Goal: Transaction & Acquisition: Register for event/course

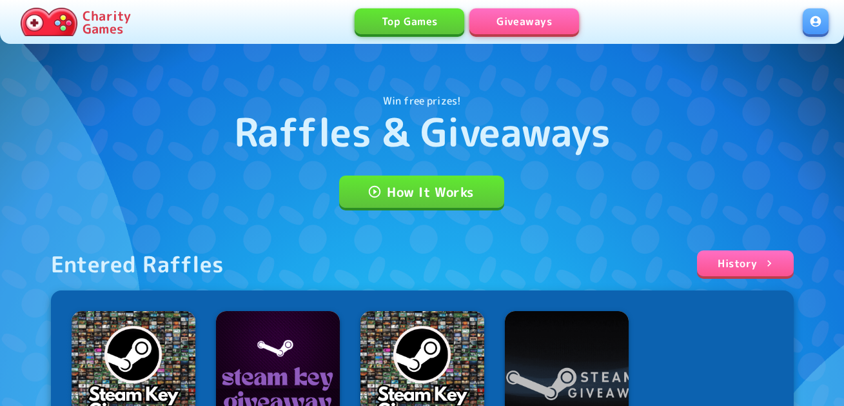
click at [821, 24] on link at bounding box center [816, 21] width 26 height 26
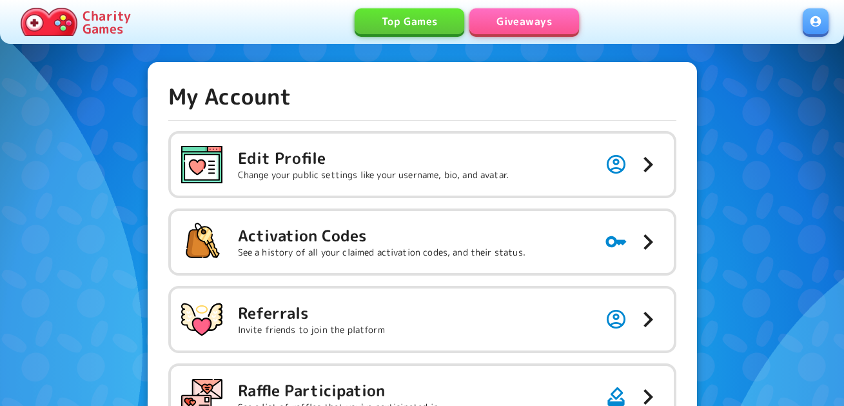
click at [350, 252] on p "See a history of all your claimed activation codes, and their status." at bounding box center [382, 252] width 288 height 13
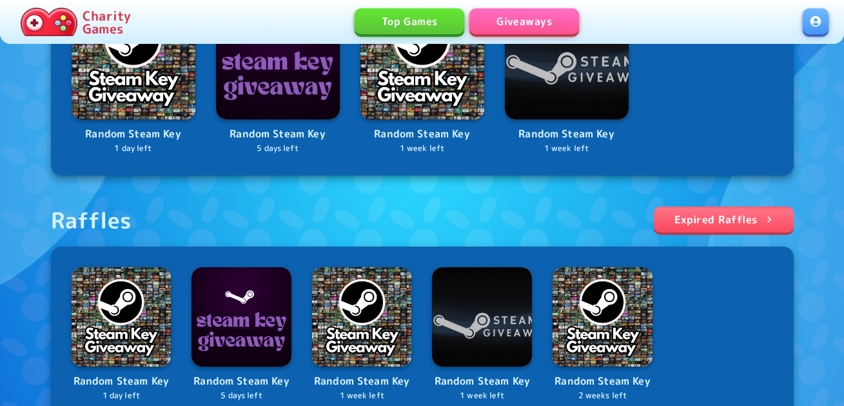
scroll to position [387, 0]
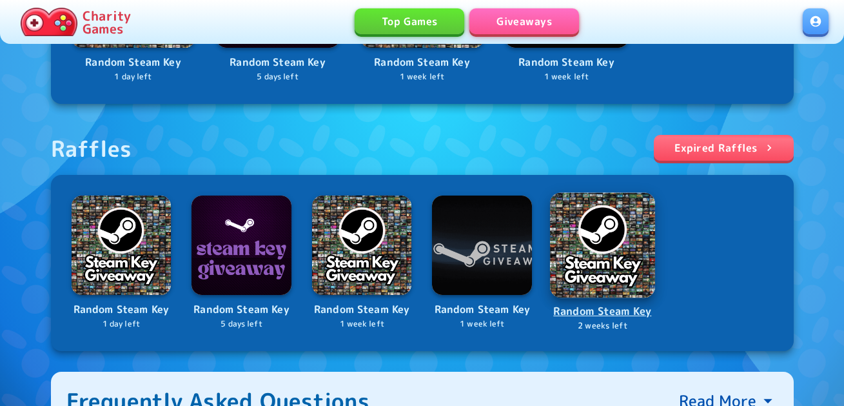
click at [600, 246] on img at bounding box center [602, 244] width 105 height 105
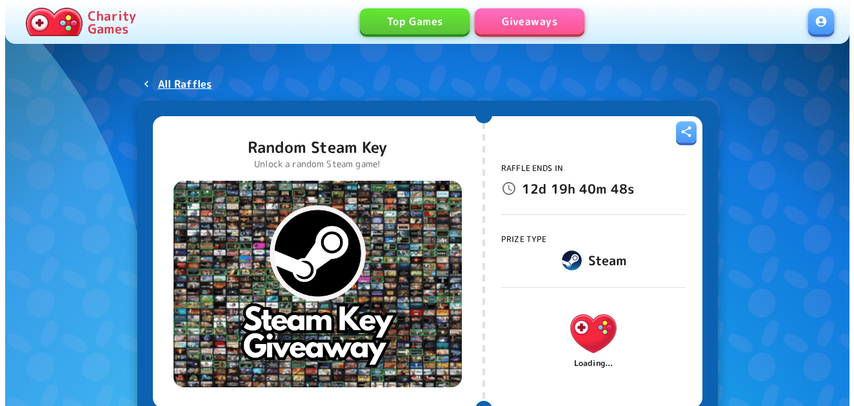
scroll to position [65, 0]
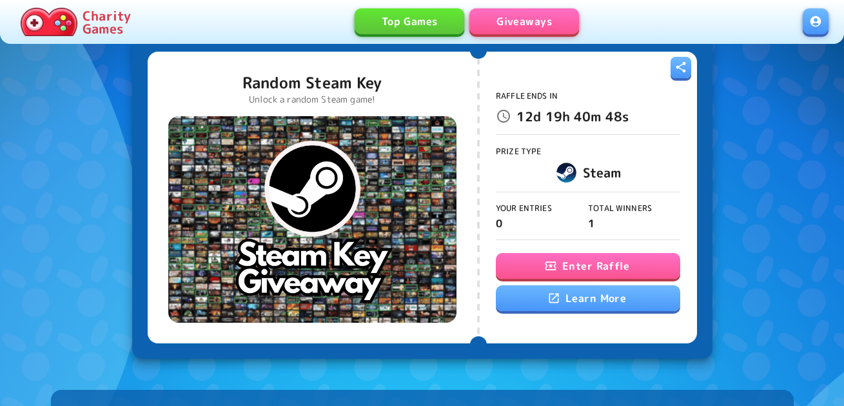
click at [608, 263] on button "Enter Raffle" at bounding box center [588, 266] width 184 height 26
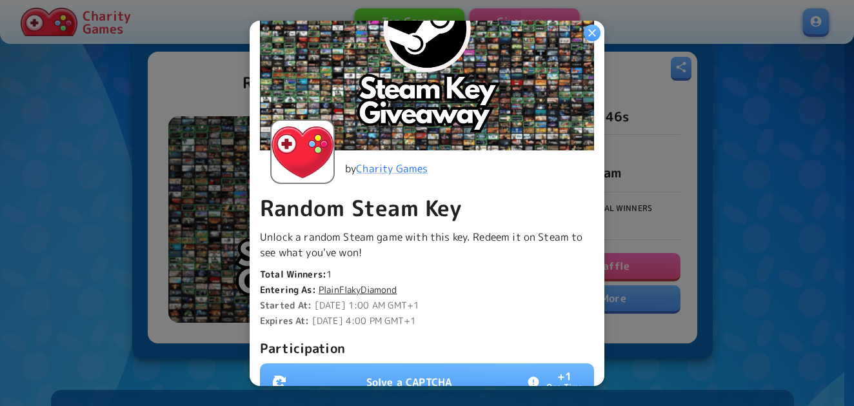
scroll to position [258, 0]
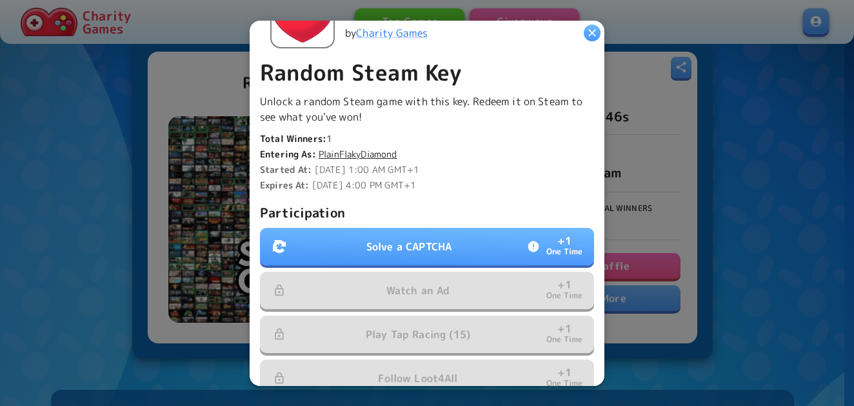
click at [437, 245] on p "Solve a CAPTCHA" at bounding box center [408, 246] width 85 height 15
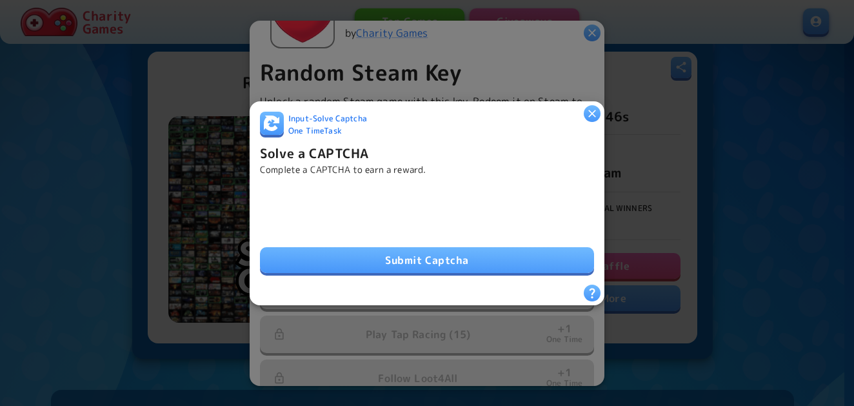
click at [333, 259] on button "Submit Captcha" at bounding box center [427, 260] width 334 height 26
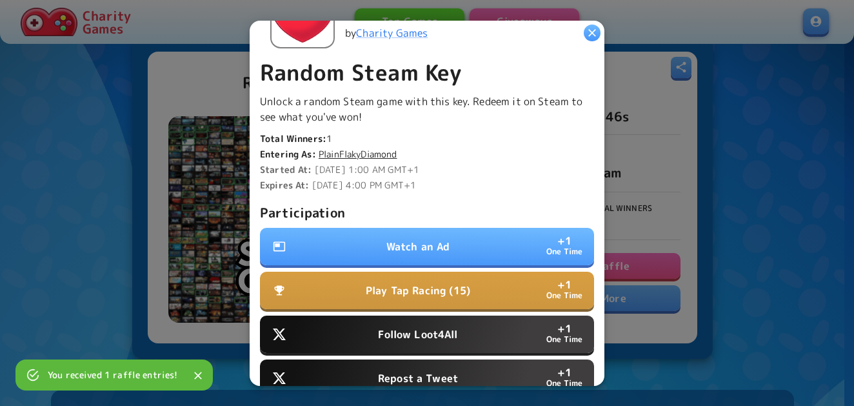
click at [324, 244] on button "Watch an Ad + 1 One Time" at bounding box center [427, 246] width 334 height 37
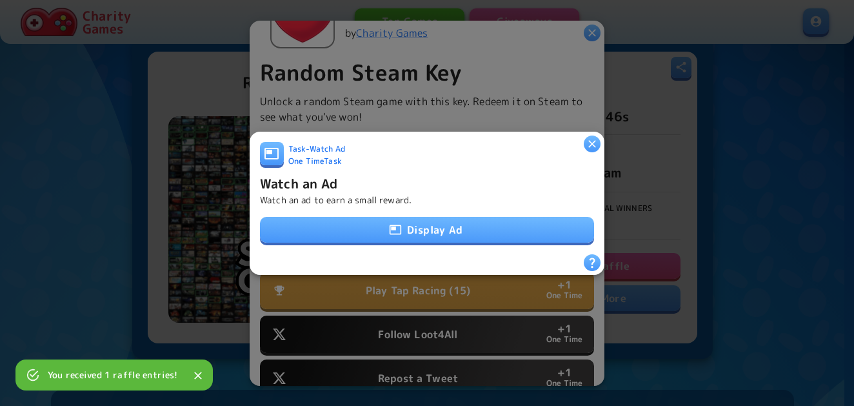
click at [364, 223] on button "Display Ad" at bounding box center [427, 230] width 334 height 26
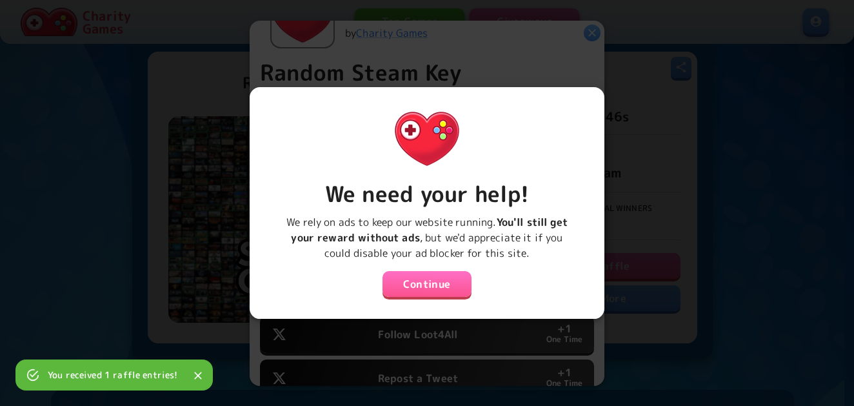
click at [413, 261] on div "We need your help! We rely on ads to keep our website running. You'll still get…" at bounding box center [427, 197] width 334 height 201
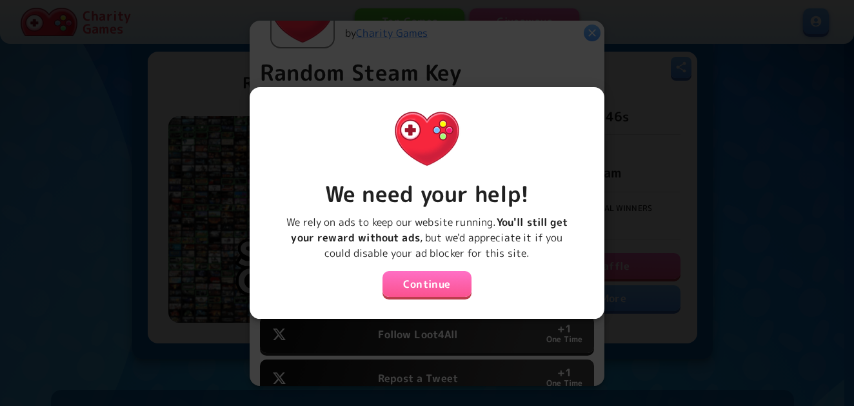
click at [416, 273] on button "Continue" at bounding box center [427, 284] width 89 height 26
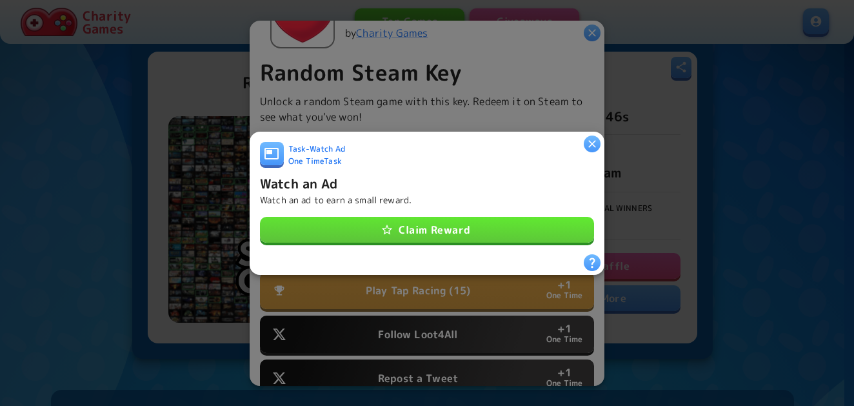
click at [484, 224] on button "Claim Reward" at bounding box center [427, 230] width 334 height 26
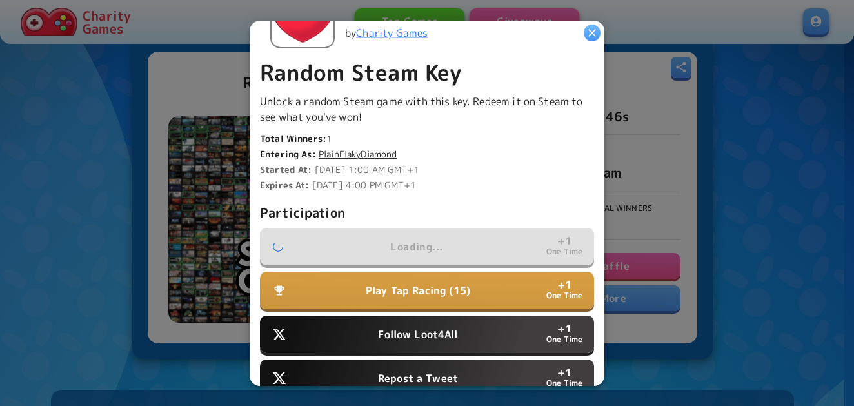
click at [423, 330] on p "Follow Loot4All" at bounding box center [417, 333] width 79 height 15
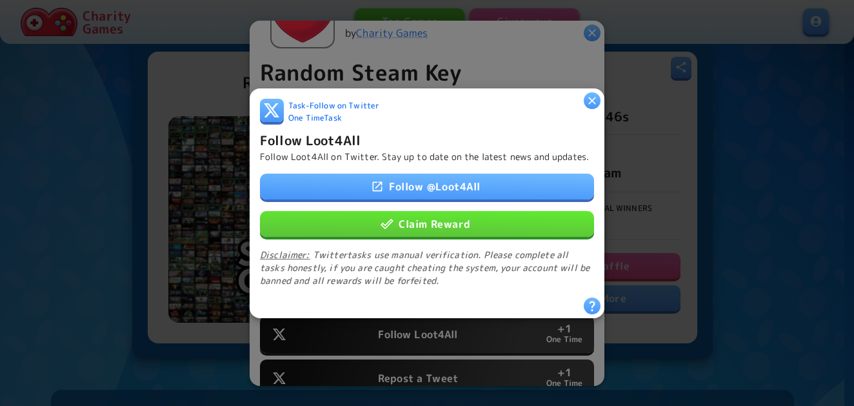
click at [433, 231] on button "Claim Reward" at bounding box center [427, 223] width 334 height 26
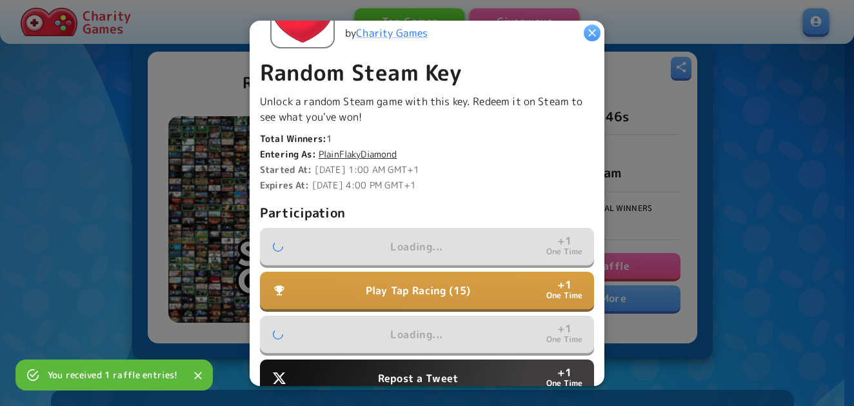
click at [428, 362] on button "Repost a Tweet + 1 One Time" at bounding box center [427, 377] width 334 height 37
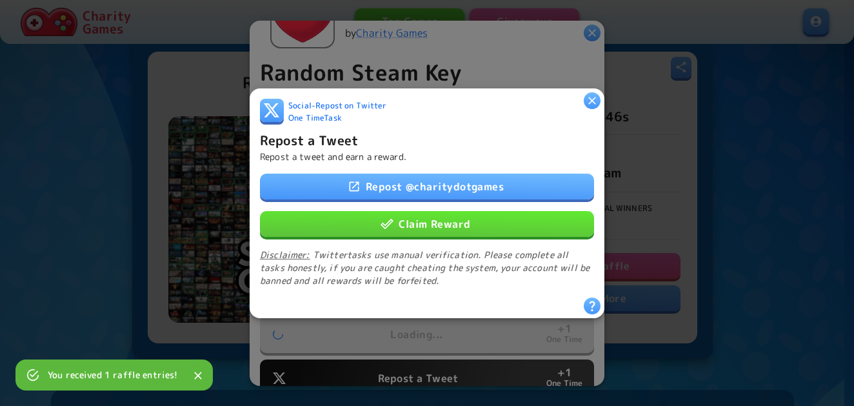
drag, startPoint x: 454, startPoint y: 222, endPoint x: 449, endPoint y: 245, distance: 23.8
click at [454, 222] on button "Claim Reward" at bounding box center [427, 223] width 334 height 26
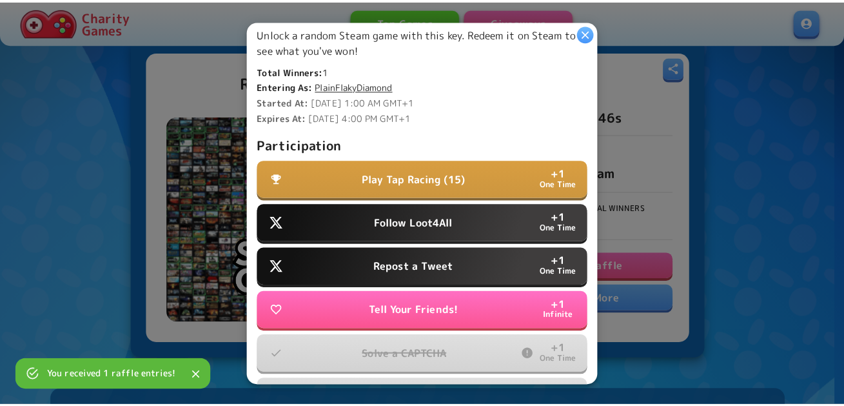
scroll to position [412, 0]
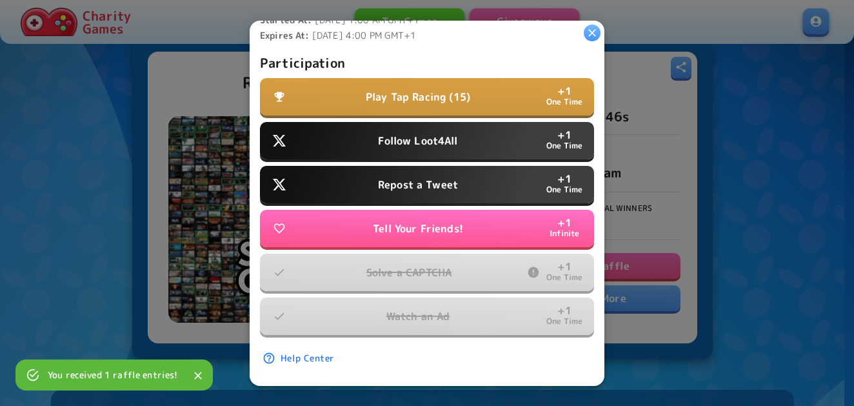
click at [419, 101] on button "Play Tap Racing (15) + 1 One Time" at bounding box center [427, 96] width 334 height 37
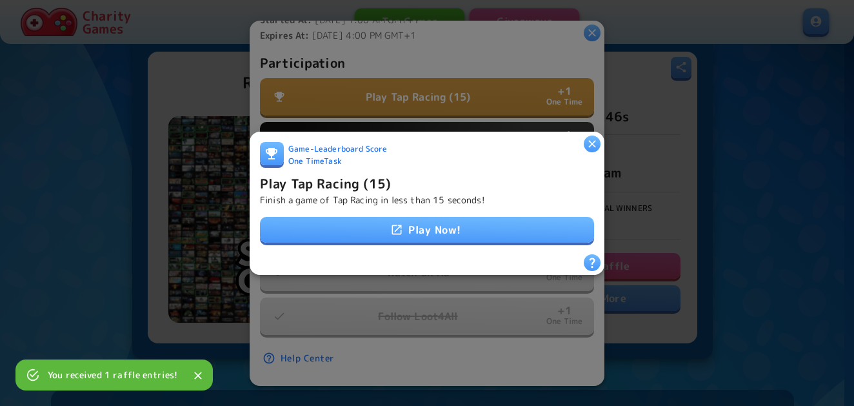
click at [413, 230] on link "Play Now!" at bounding box center [427, 230] width 334 height 26
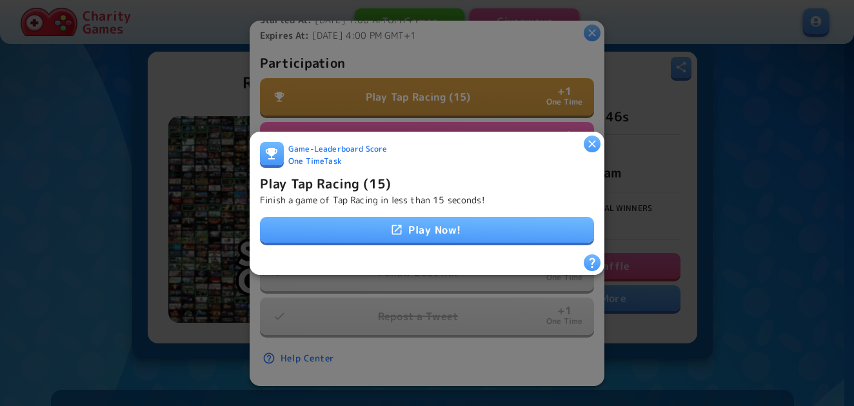
click at [410, 223] on link "Play Now!" at bounding box center [427, 230] width 334 height 26
click at [586, 137] on icon "button" at bounding box center [592, 143] width 13 height 13
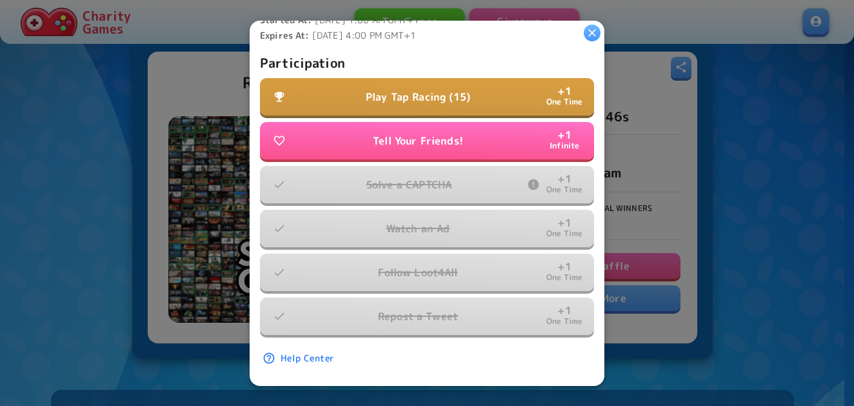
click at [814, 31] on div at bounding box center [427, 203] width 854 height 406
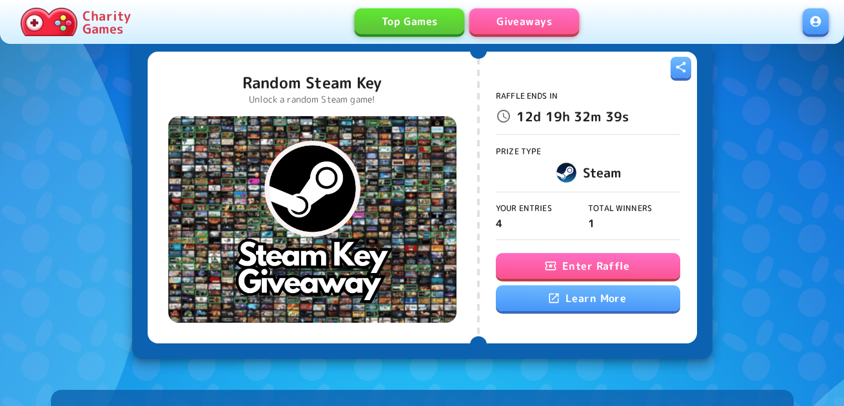
click at [819, 23] on link at bounding box center [816, 21] width 26 height 26
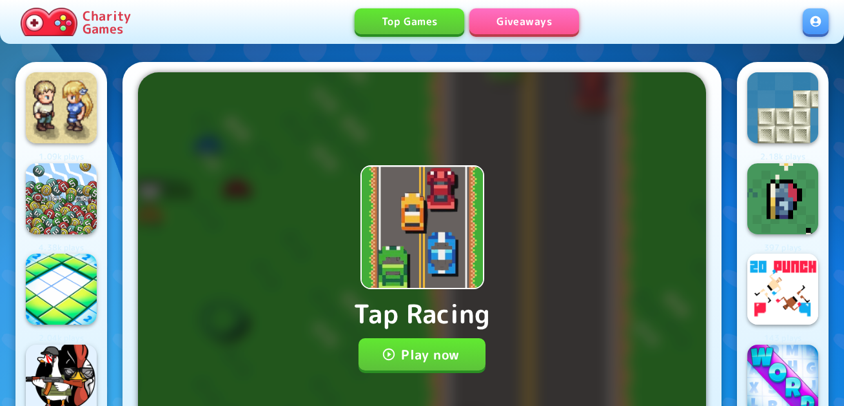
click at [428, 350] on button "Play now" at bounding box center [422, 354] width 127 height 32
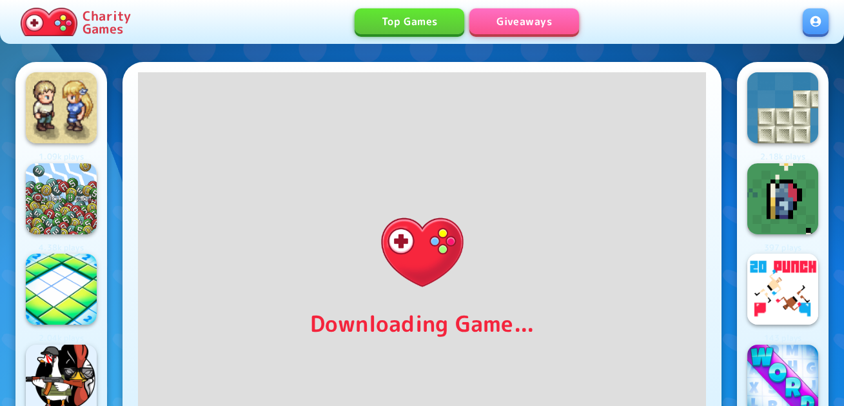
click at [811, 19] on link at bounding box center [816, 21] width 26 height 26
